Goal: Task Accomplishment & Management: Manage account settings

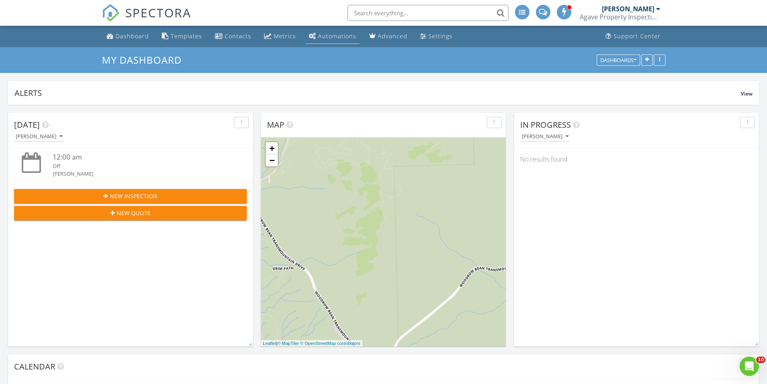
click at [343, 37] on div "Automations" at bounding box center [337, 36] width 38 height 8
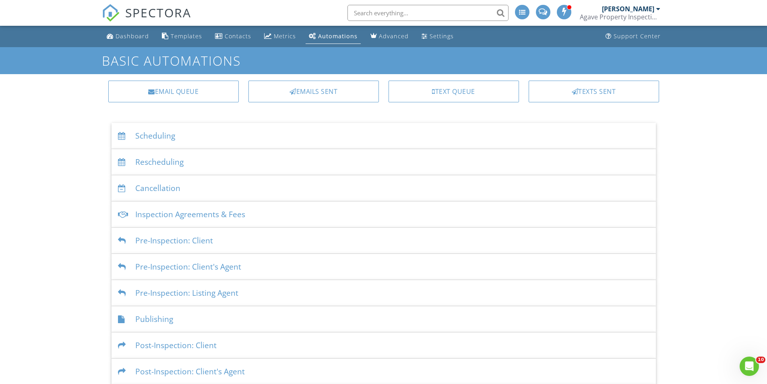
click at [245, 133] on div "Scheduling" at bounding box center [383, 136] width 544 height 26
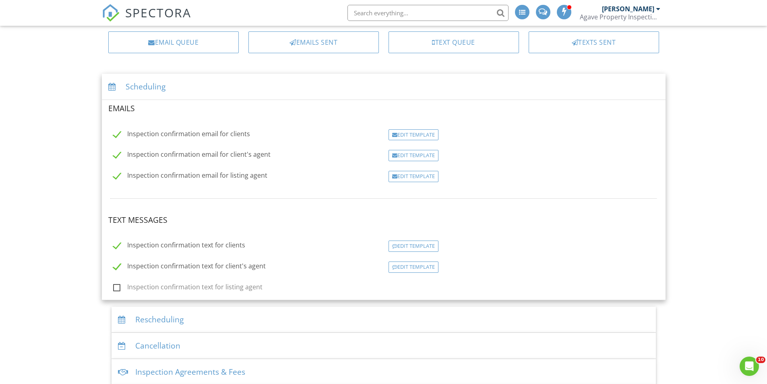
scroll to position [161, 0]
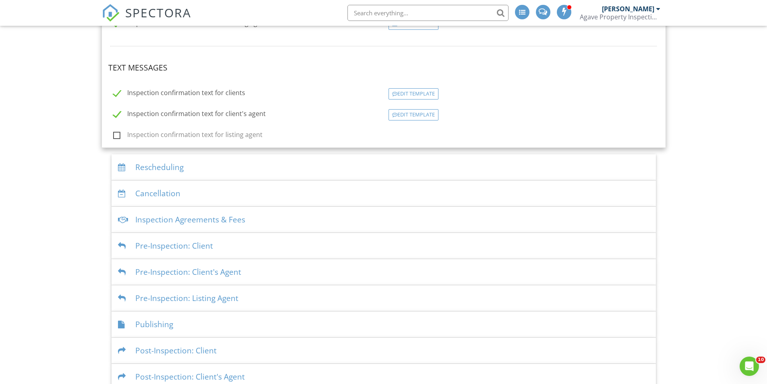
click at [250, 220] on div "Inspection Agreements & Fees" at bounding box center [383, 219] width 544 height 26
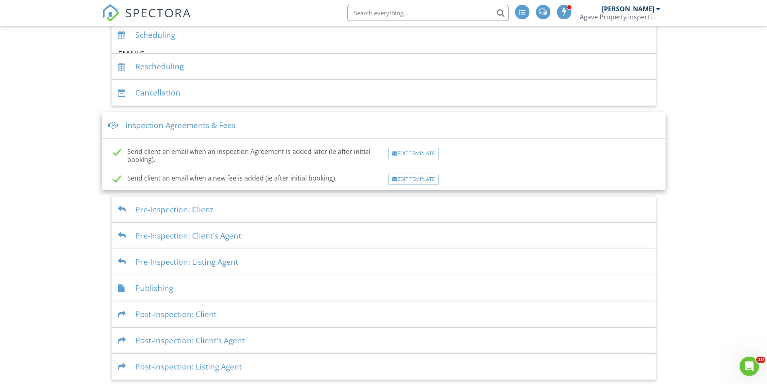
scroll to position [100, 0]
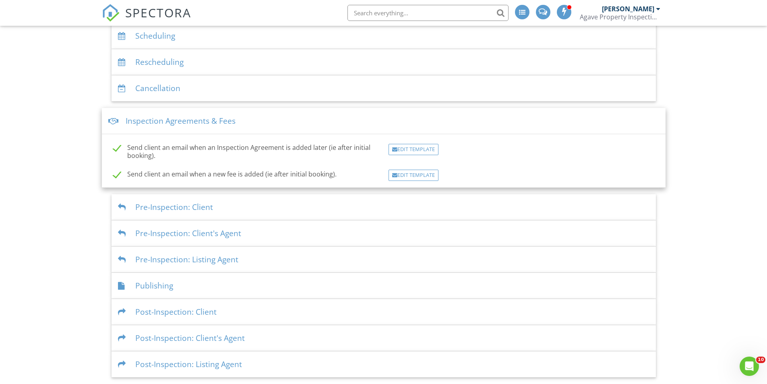
click at [313, 206] on div "Pre-Inspection: Client" at bounding box center [383, 207] width 544 height 26
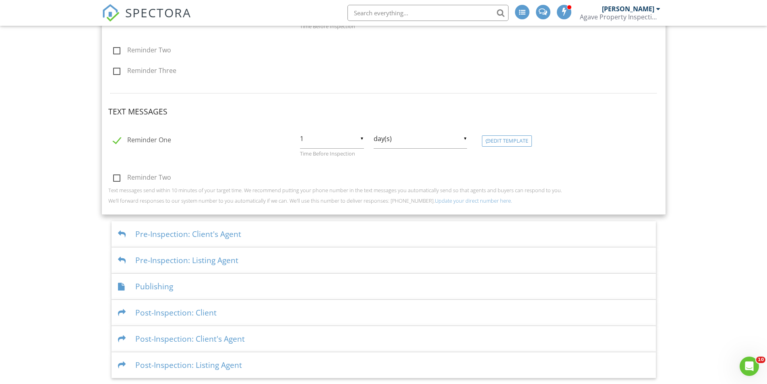
scroll to position [282, 0]
click at [321, 237] on div "Pre-Inspection: Client's Agent" at bounding box center [383, 233] width 544 height 26
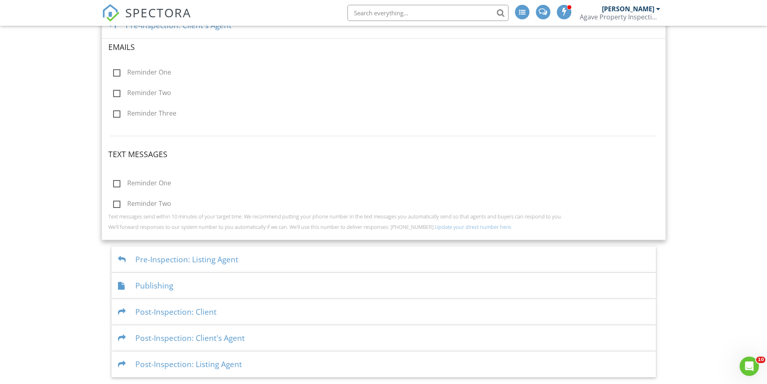
scroll to position [248, 0]
click at [328, 258] on div "Pre-Inspection: Listing Agent" at bounding box center [383, 260] width 544 height 26
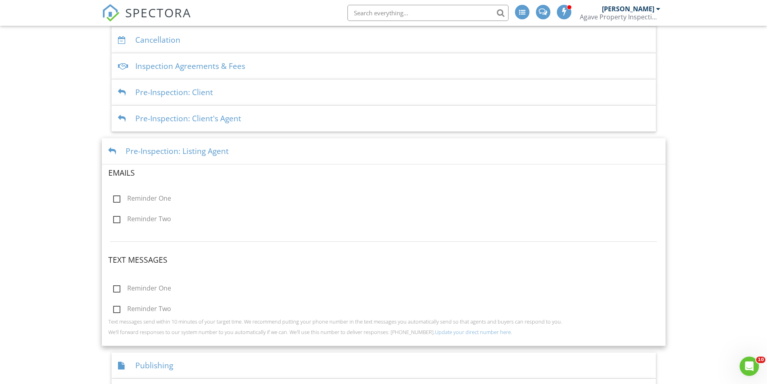
scroll to position [147, 0]
click at [262, 118] on div "Pre-Inspection: Client's Agent" at bounding box center [383, 119] width 544 height 26
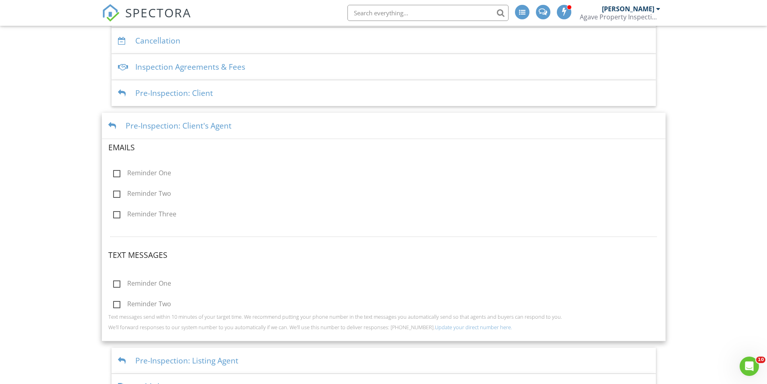
click at [263, 90] on div "Pre-Inspection: Client" at bounding box center [383, 93] width 544 height 26
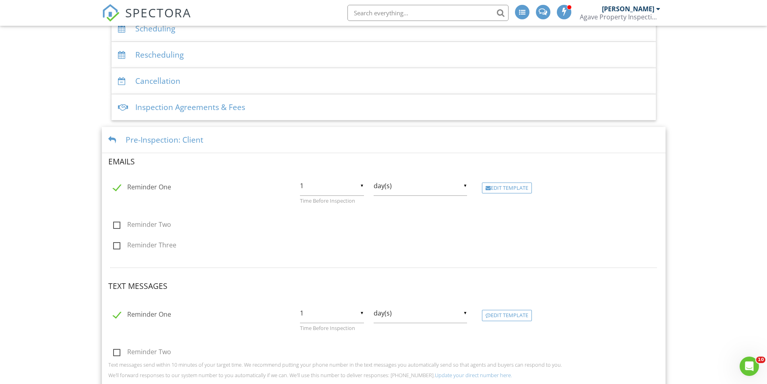
click at [283, 103] on div "Inspection Agreements & Fees" at bounding box center [383, 107] width 544 height 26
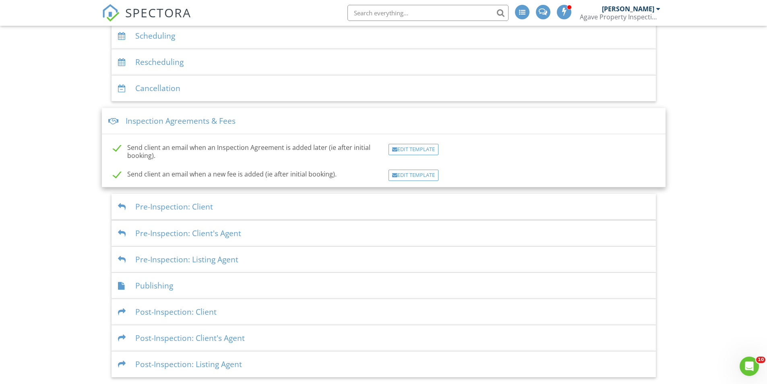
scroll to position [100, 0]
click at [295, 85] on div "Cancellation" at bounding box center [383, 88] width 544 height 26
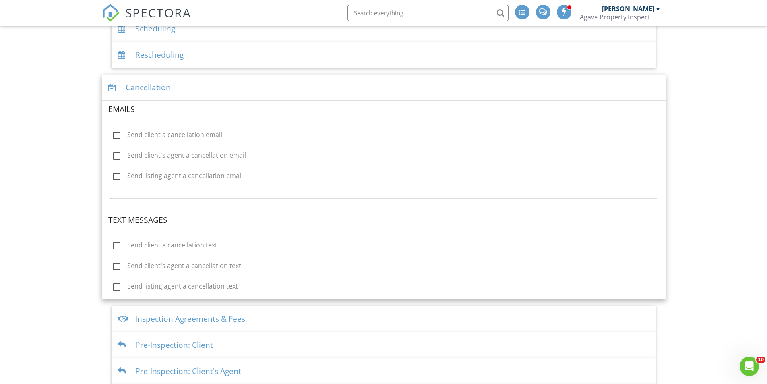
click at [295, 58] on div "Rescheduling" at bounding box center [383, 55] width 544 height 26
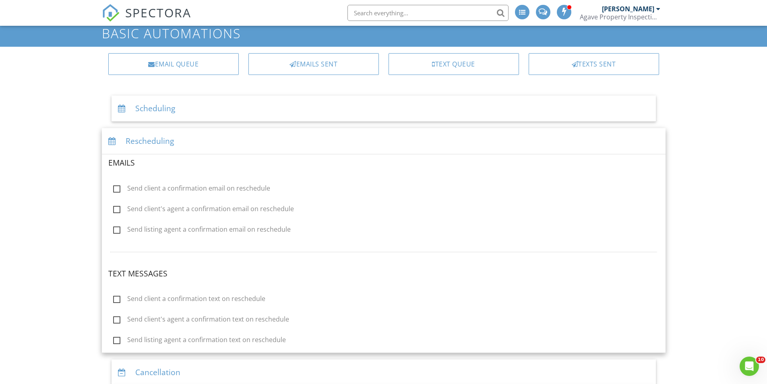
scroll to position [27, 0]
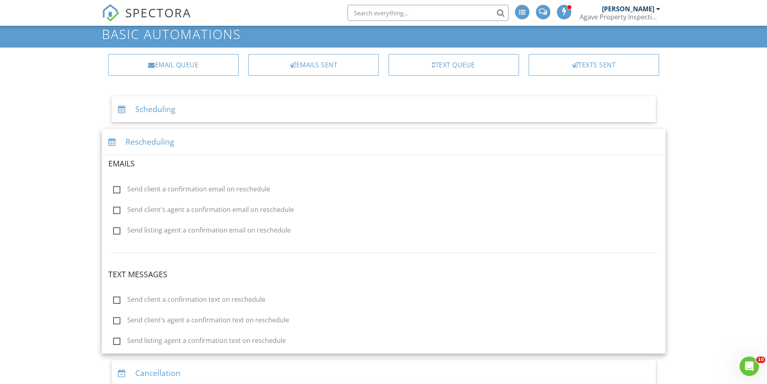
click at [261, 105] on div "Scheduling" at bounding box center [383, 109] width 544 height 26
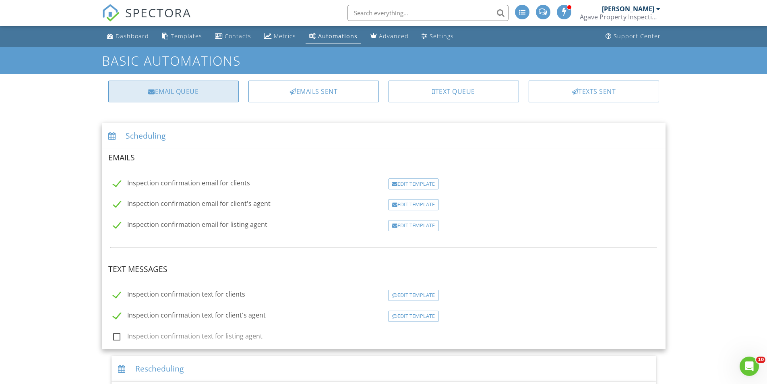
click at [203, 91] on div "Email Queue" at bounding box center [173, 91] width 130 height 22
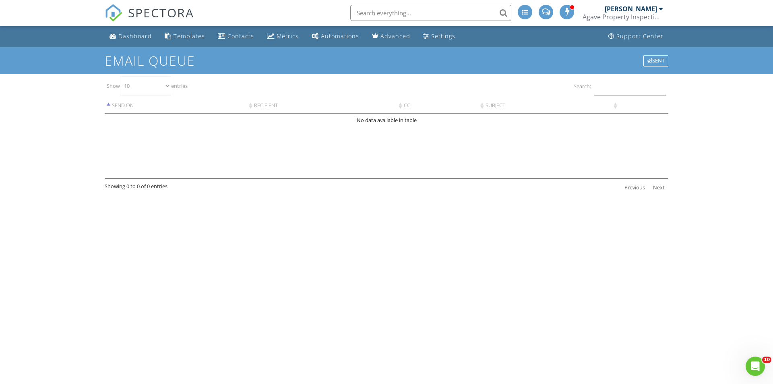
click at [163, 11] on span "SPECTORA" at bounding box center [161, 12] width 66 height 17
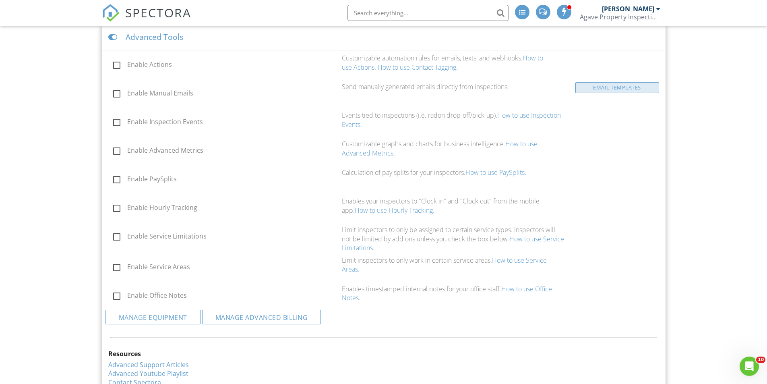
click at [598, 89] on link "Email Templates" at bounding box center [617, 87] width 84 height 11
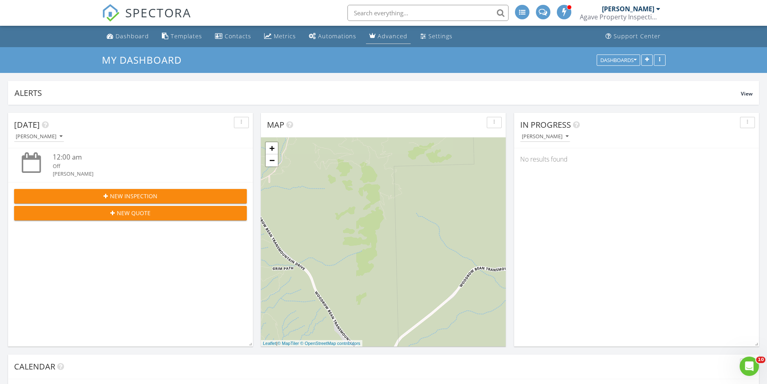
click at [388, 39] on div "Advanced" at bounding box center [393, 36] width 30 height 8
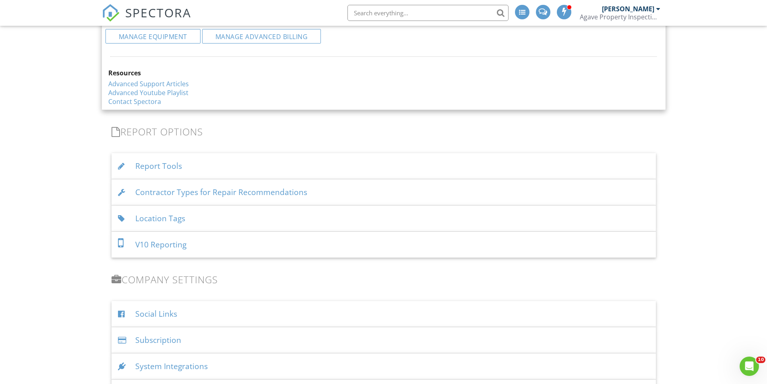
scroll to position [1007, 0]
click at [299, 170] on div "Report Tools" at bounding box center [383, 165] width 544 height 26
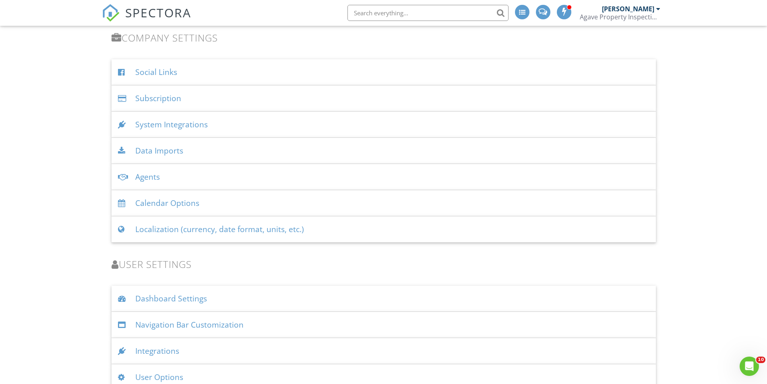
scroll to position [1446, 0]
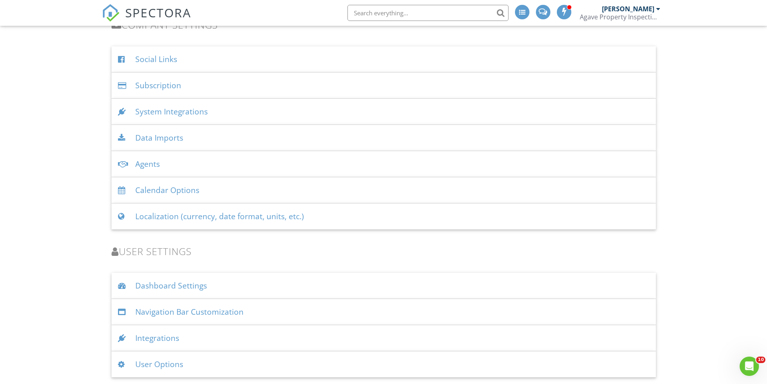
click at [268, 351] on div "User Options" at bounding box center [383, 364] width 544 height 26
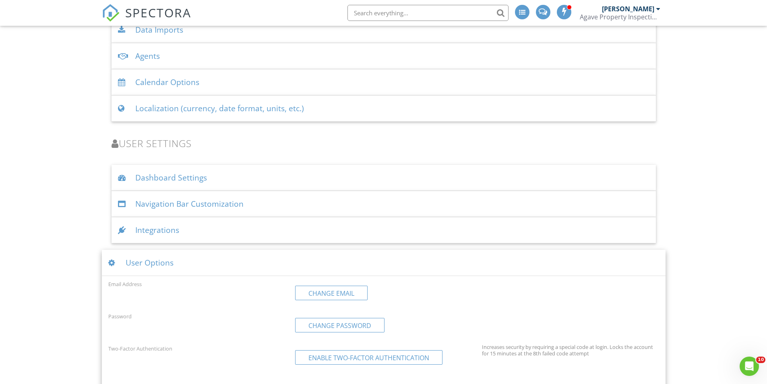
scroll to position [1567, 0]
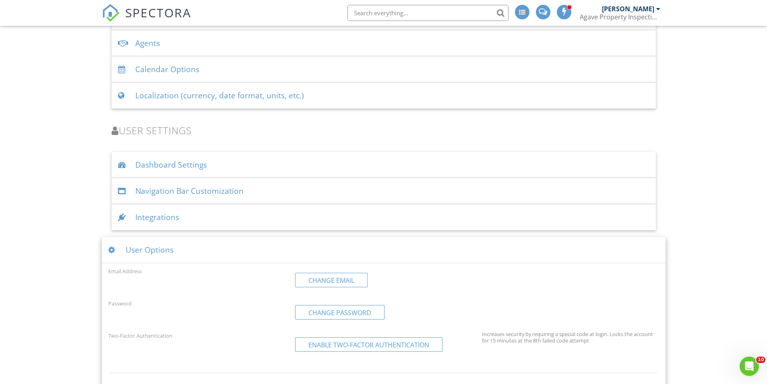
click at [267, 210] on div "Integrations" at bounding box center [383, 217] width 544 height 26
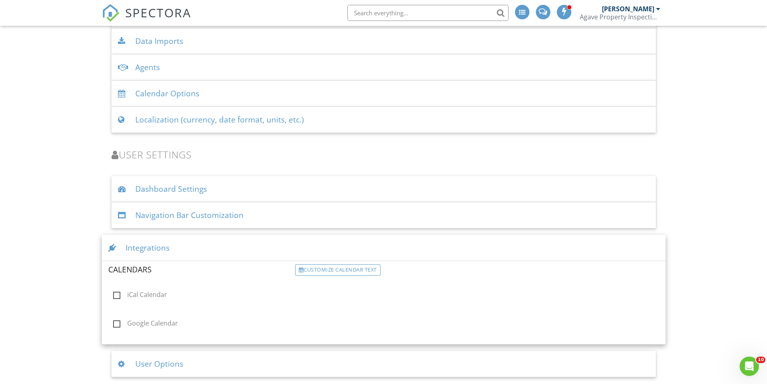
scroll to position [1543, 0]
click at [269, 203] on div "Navigation Bar Customization" at bounding box center [383, 215] width 544 height 26
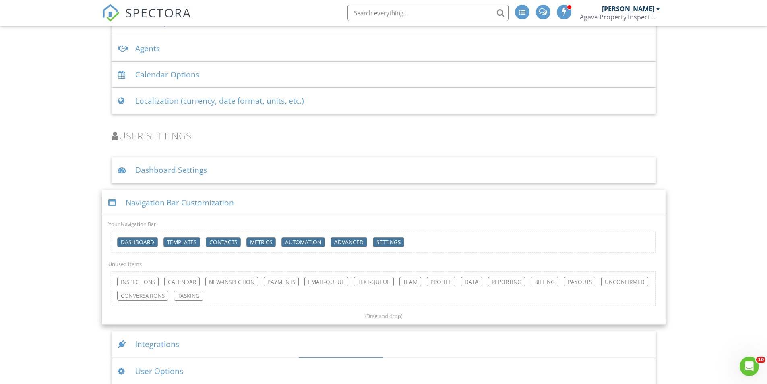
scroll to position [1567, 0]
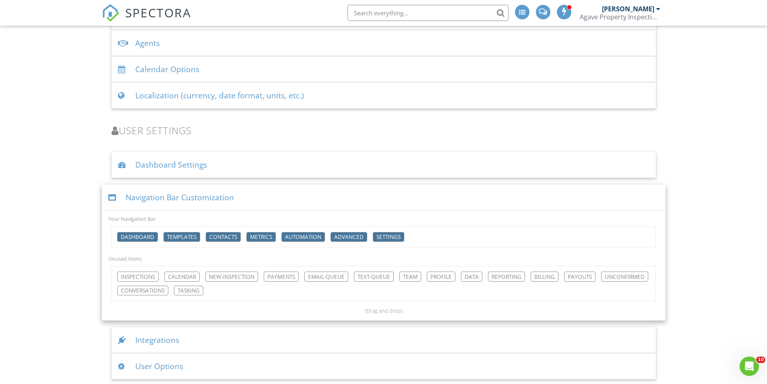
click at [278, 172] on div "Dashboard Settings" at bounding box center [383, 165] width 544 height 26
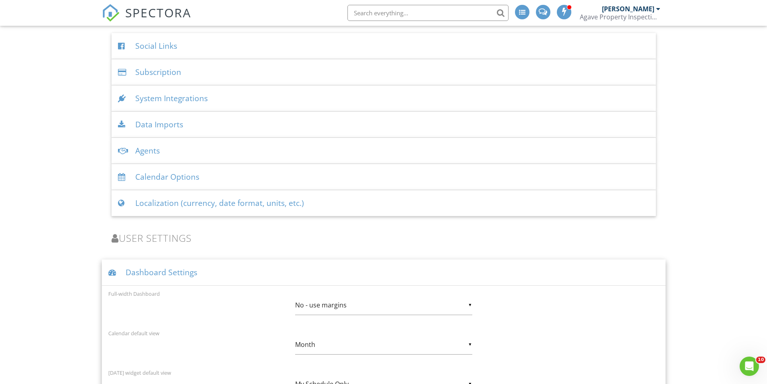
scroll to position [1446, 0]
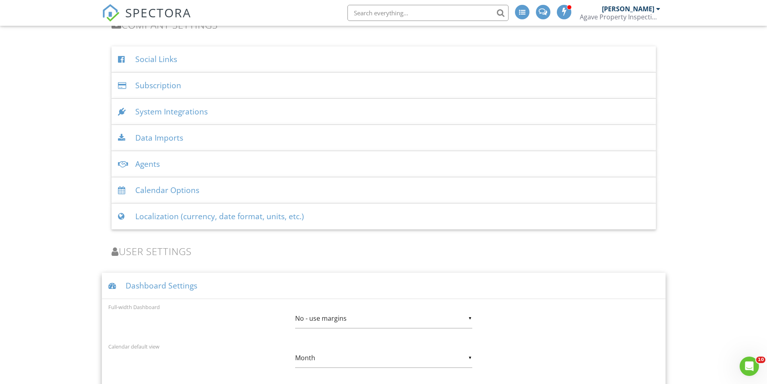
click at [304, 181] on div "Calendar Options" at bounding box center [383, 190] width 544 height 26
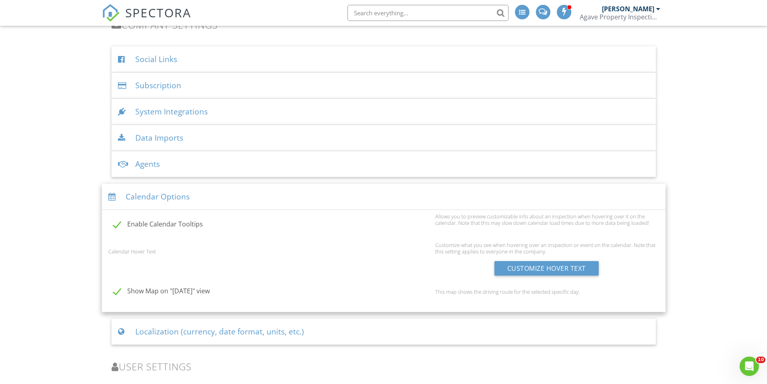
click at [302, 171] on div "Agents" at bounding box center [383, 164] width 544 height 26
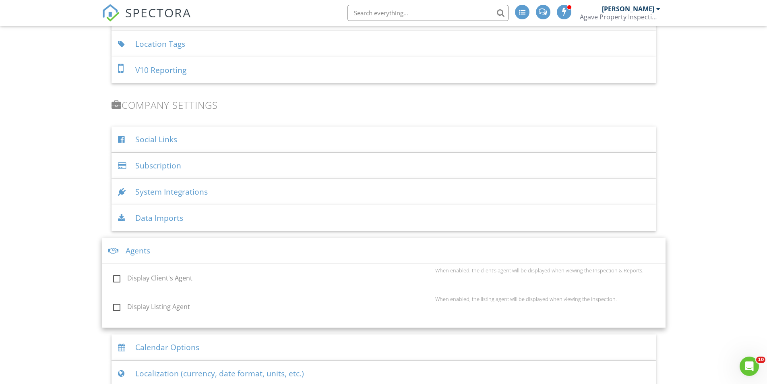
scroll to position [1366, 0]
click at [305, 210] on div "Data Imports" at bounding box center [383, 218] width 544 height 26
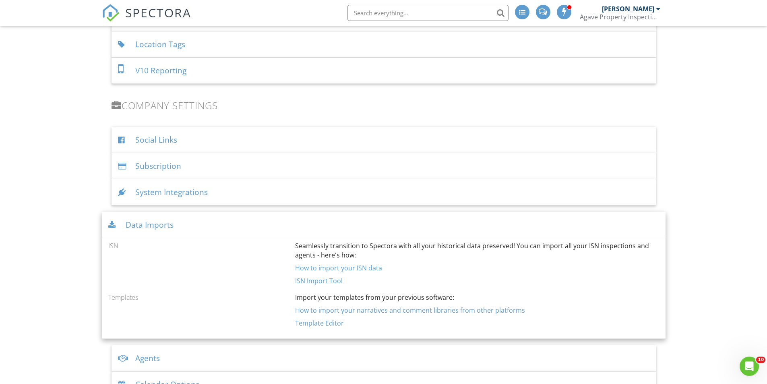
click at [304, 198] on div "System Integrations" at bounding box center [383, 192] width 544 height 26
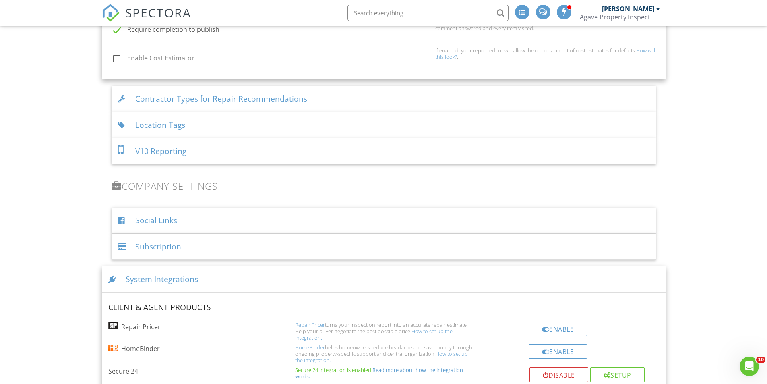
click at [228, 149] on div "V10 Reporting" at bounding box center [383, 151] width 544 height 26
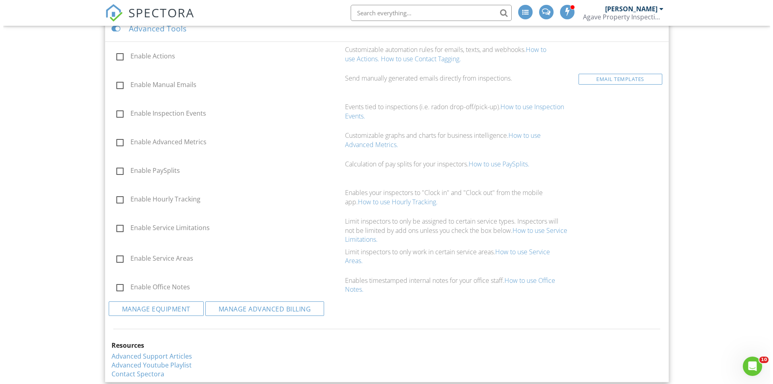
scroll to position [721, 0]
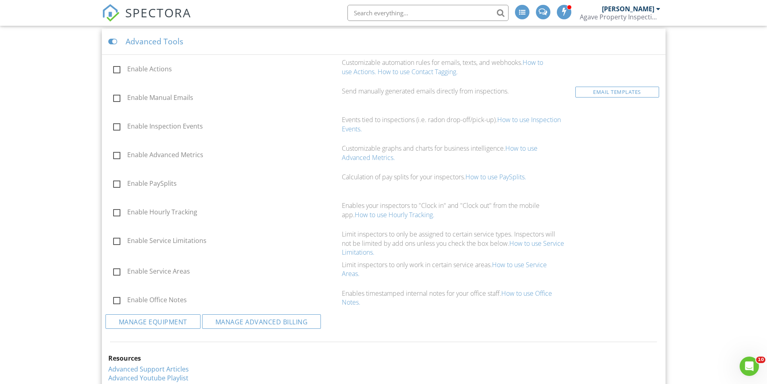
click at [541, 63] on link "How to use Actions." at bounding box center [442, 67] width 201 height 18
click at [165, 70] on label "Enable Actions" at bounding box center [225, 70] width 224 height 10
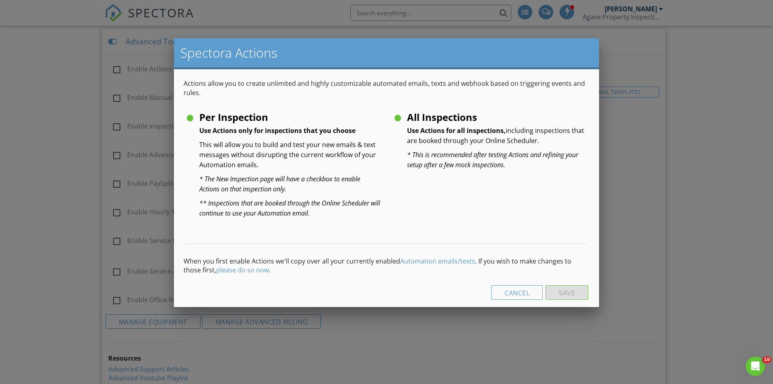
click at [409, 121] on h5 "All Inspections" at bounding box center [497, 117] width 181 height 8
radio input "true"
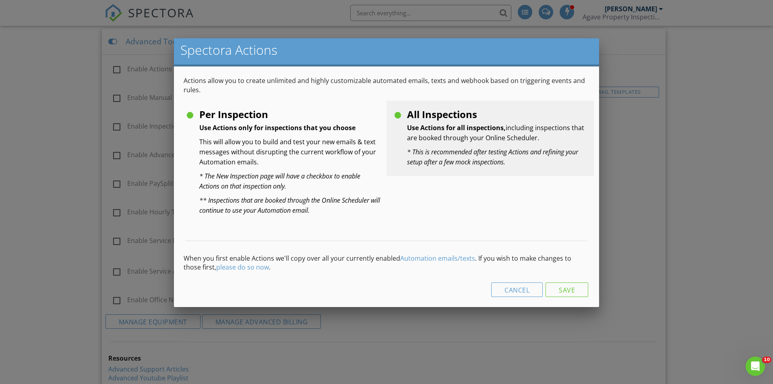
scroll to position [3, 0]
click at [558, 292] on button "Save" at bounding box center [566, 289] width 43 height 14
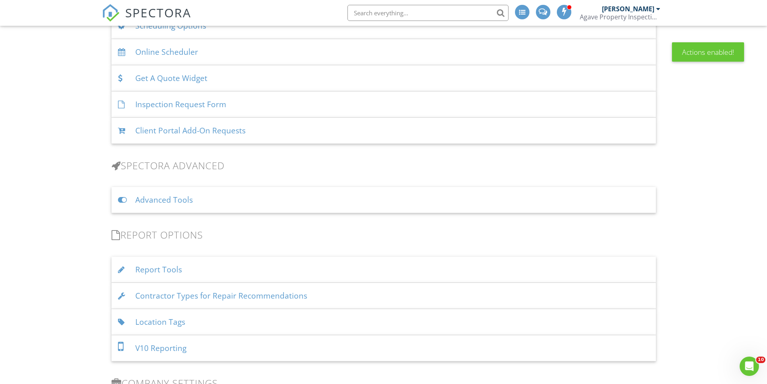
scroll to position [563, 0]
click at [260, 206] on div "Advanced Tools" at bounding box center [383, 199] width 544 height 26
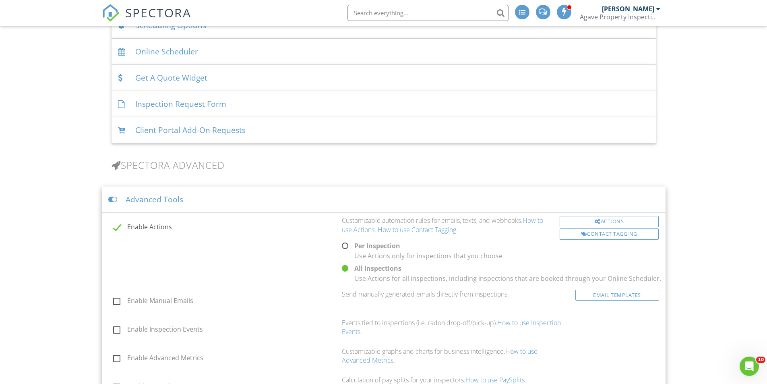
click at [118, 229] on label "Enable Actions" at bounding box center [225, 228] width 224 height 10
checkbox input "false"
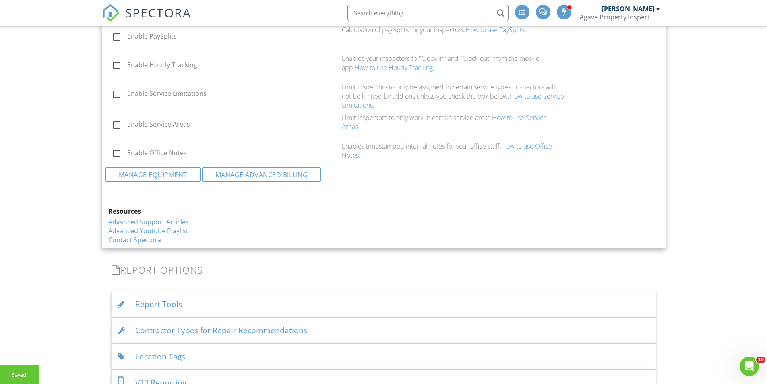
scroll to position [885, 0]
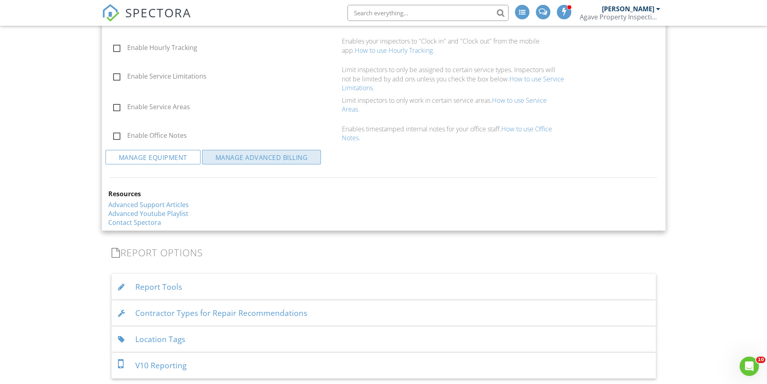
click at [258, 160] on link "Manage Advanced Billing" at bounding box center [261, 157] width 119 height 14
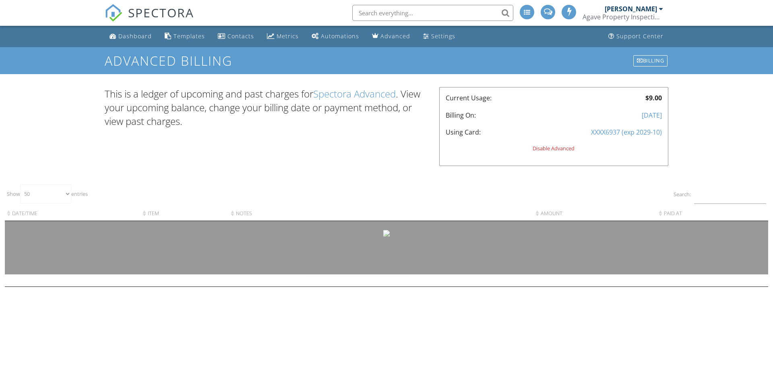
select select "50"
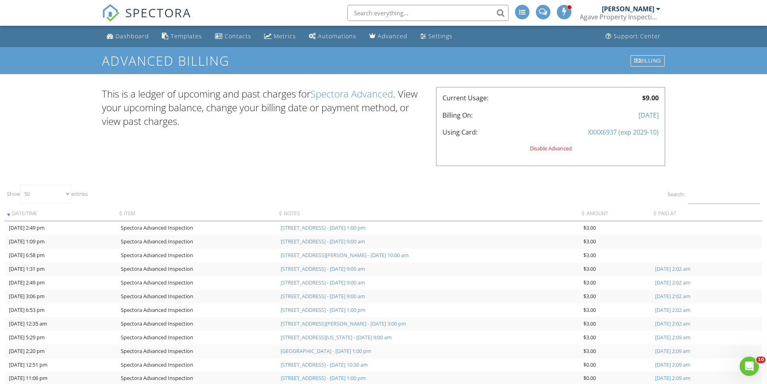
click at [541, 146] on div "Disable Advanced" at bounding box center [550, 148] width 216 height 6
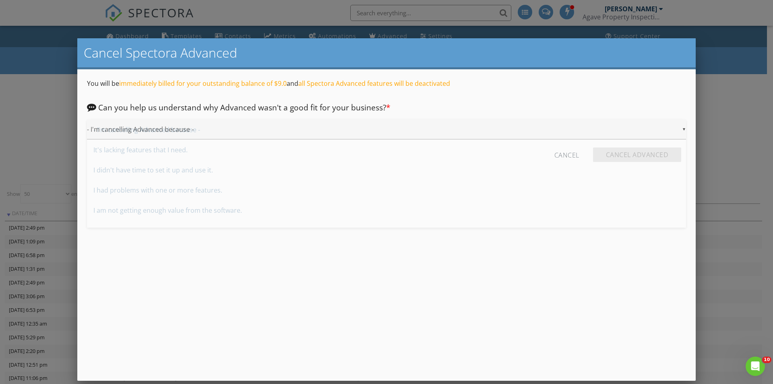
click at [351, 133] on div "▼ - I'm cancelling Advanced because - - I'm cancelling Advanced because - It's …" at bounding box center [386, 130] width 599 height 20
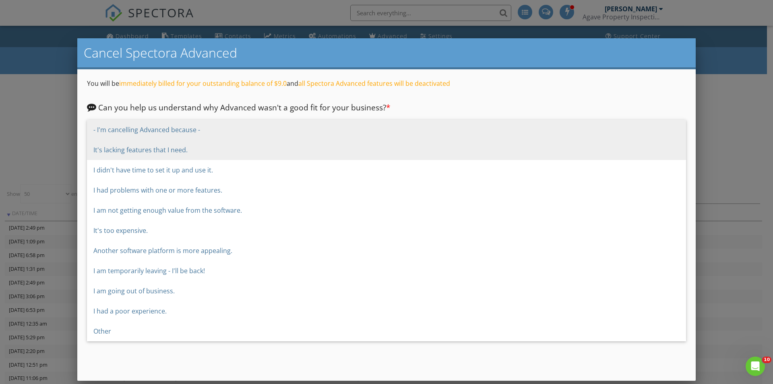
click at [317, 143] on span "It's lacking features that I need." at bounding box center [386, 150] width 599 height 20
type input "It's lacking features that I need."
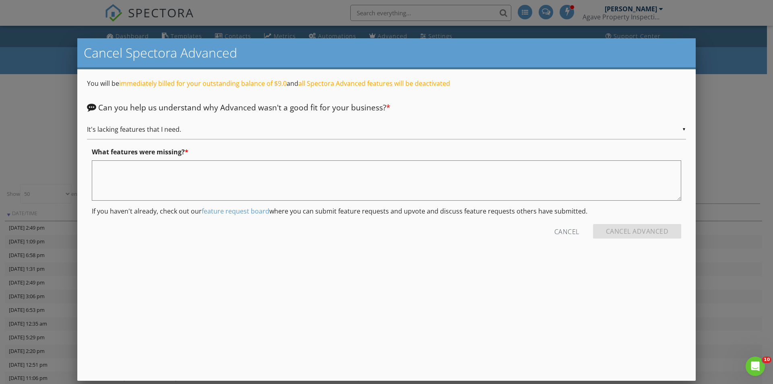
click at [584, 194] on textarea at bounding box center [386, 180] width 589 height 40
click at [665, 235] on input "Cancel Advanced" at bounding box center [637, 231] width 89 height 14
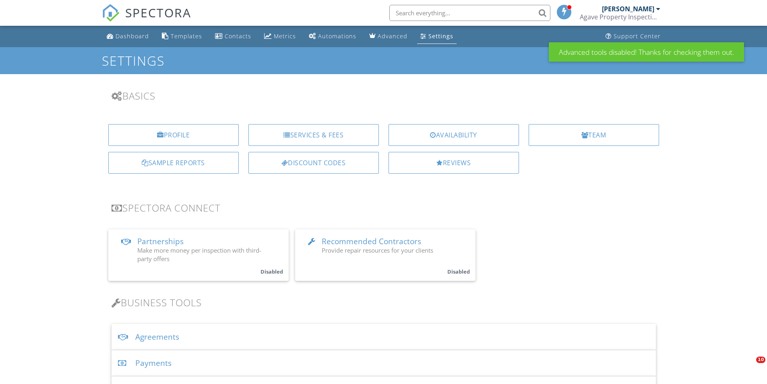
click at [168, 14] on span "SPECTORA" at bounding box center [158, 12] width 66 height 17
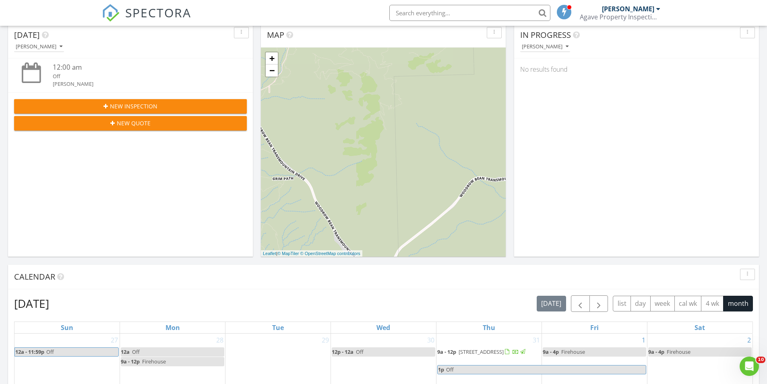
scroll to position [402, 0]
